Goal: Task Accomplishment & Management: Manage account settings

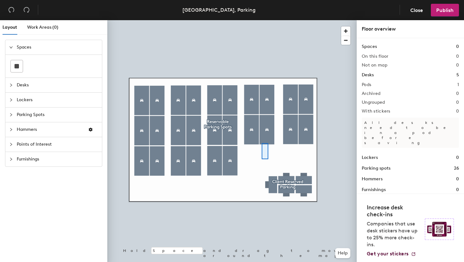
click at [262, 20] on div at bounding box center [231, 20] width 249 height 0
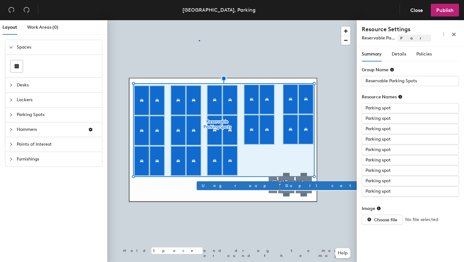
click at [199, 20] on div at bounding box center [231, 20] width 249 height 0
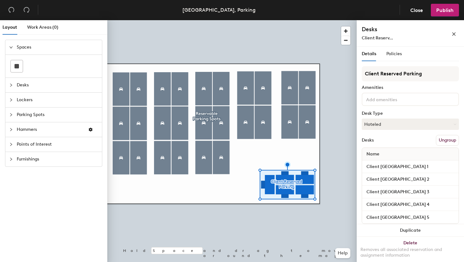
scroll to position [9, 0]
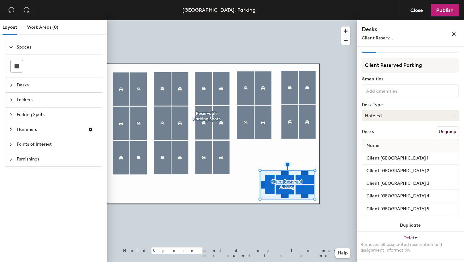
click at [397, 117] on button "Hoteled" at bounding box center [410, 115] width 97 height 11
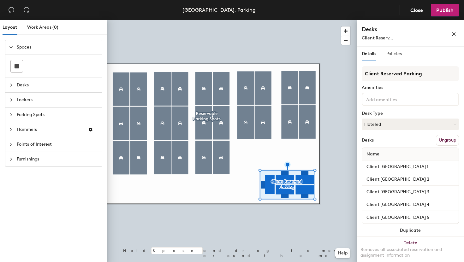
click at [396, 59] on div "Policies" at bounding box center [393, 54] width 15 height 15
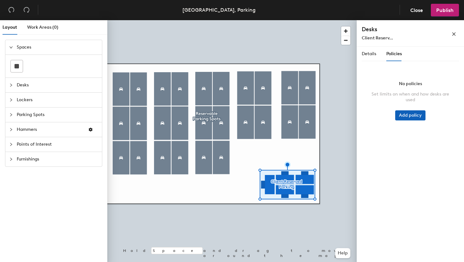
click at [403, 114] on button "Add policy" at bounding box center [410, 115] width 30 height 10
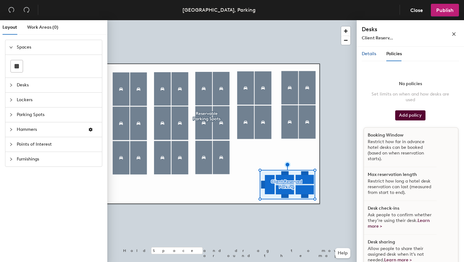
click at [367, 55] on span "Details" at bounding box center [369, 53] width 15 height 5
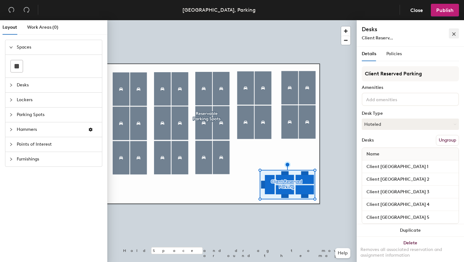
click at [454, 31] on span "button" at bounding box center [454, 33] width 4 height 5
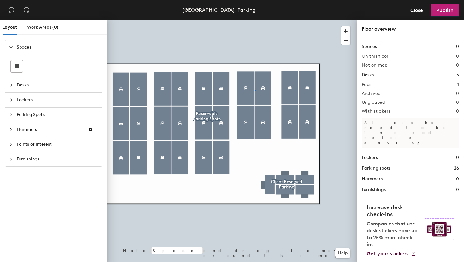
click at [255, 20] on div at bounding box center [231, 20] width 249 height 0
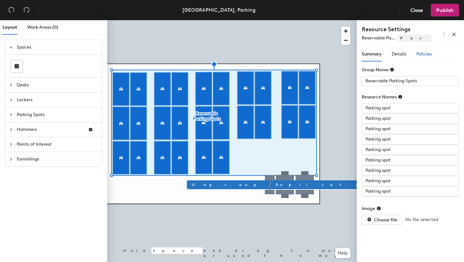
click at [420, 53] on span "Policies" at bounding box center [423, 53] width 15 height 5
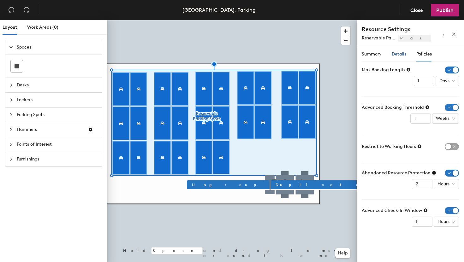
click at [395, 53] on span "Details" at bounding box center [399, 53] width 15 height 5
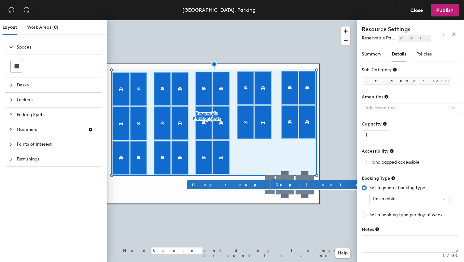
scroll to position [1, 0]
click at [455, 35] on icon "close" at bounding box center [454, 34] width 4 height 4
